Goal: Use online tool/utility: Utilize a website feature to perform a specific function

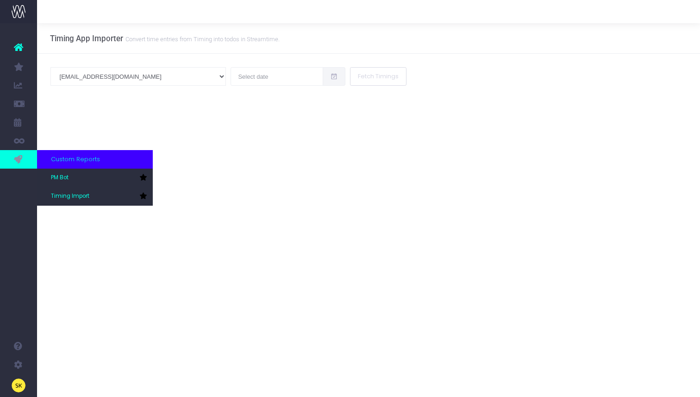
click at [15, 158] on icon at bounding box center [18, 159] width 9 height 10
click at [51, 171] on link "PM Bot" at bounding box center [95, 178] width 116 height 19
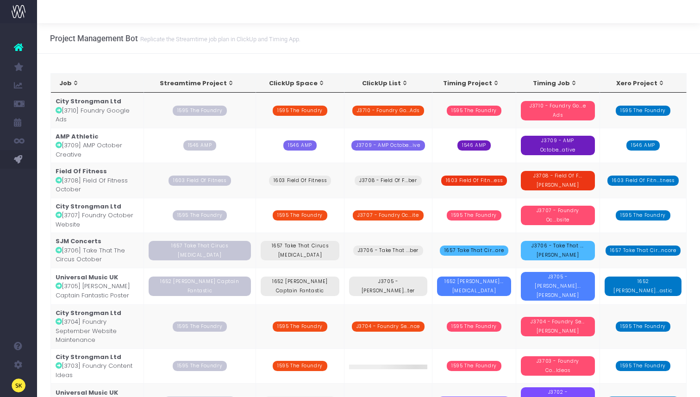
click at [98, 211] on td "City Strongman Ltd [3707] Foundry October Website" at bounding box center [97, 215] width 93 height 35
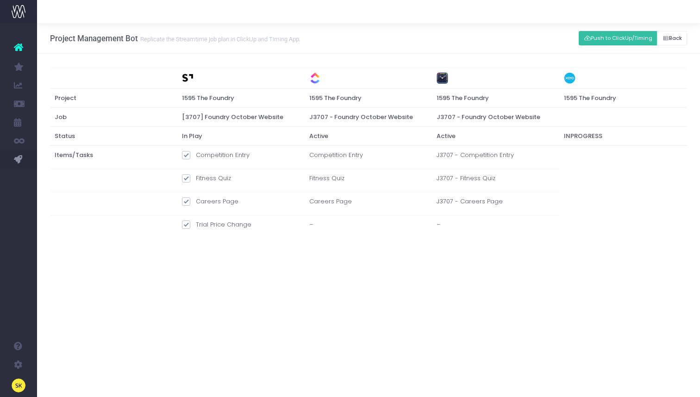
click at [186, 153] on span at bounding box center [186, 155] width 8 height 8
click at [196, 153] on input "Competition Entry" at bounding box center [199, 154] width 6 height 6
checkbox input "false"
click at [187, 179] on span at bounding box center [186, 178] width 8 height 8
click at [196, 179] on input "Fitness Quiz" at bounding box center [199, 177] width 6 height 6
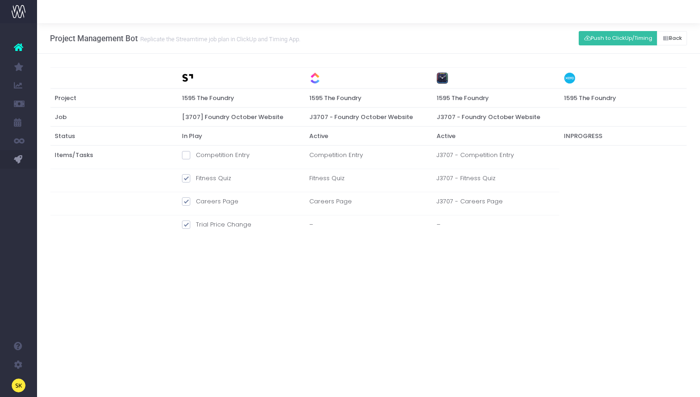
checkbox input "false"
click at [187, 205] on span at bounding box center [186, 201] width 8 height 8
click at [196, 203] on input "Careers Page" at bounding box center [199, 200] width 6 height 6
checkbox input "false"
click at [606, 38] on button "Push to ClickUp/Timing" at bounding box center [618, 38] width 79 height 14
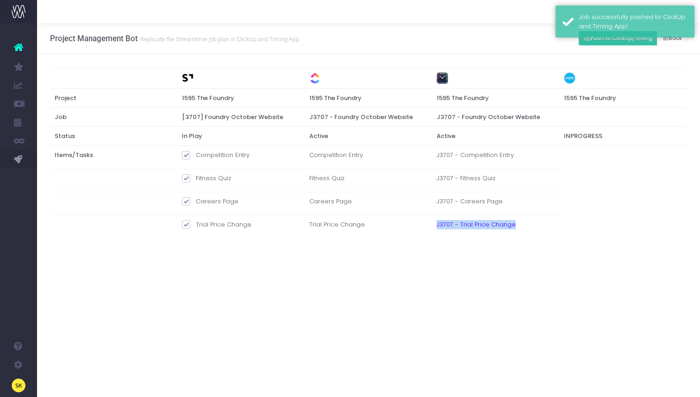
drag, startPoint x: 535, startPoint y: 231, endPoint x: 431, endPoint y: 222, distance: 104.5
click at [431, 222] on tr "Trial Price Change Trial Price Change J3707 - Trial Price Change" at bounding box center [368, 226] width 637 height 23
copy tr "J3707 - Trial Price Change"
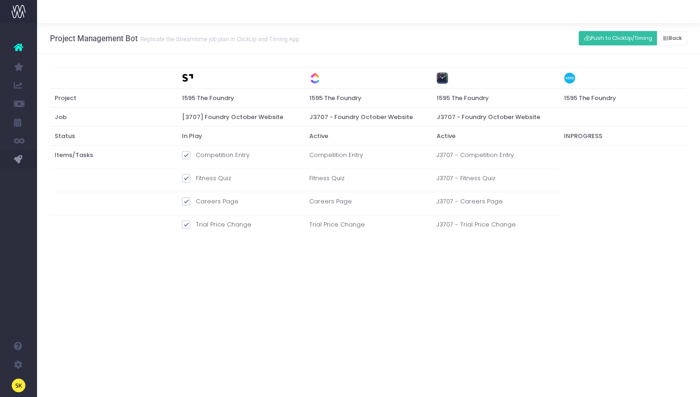
click at [498, 327] on div "Project Management Bot Replicate the Streamtime job plan in [GEOGRAPHIC_DATA] a…" at bounding box center [368, 210] width 663 height 374
